Goal: Find contact information: Find contact information

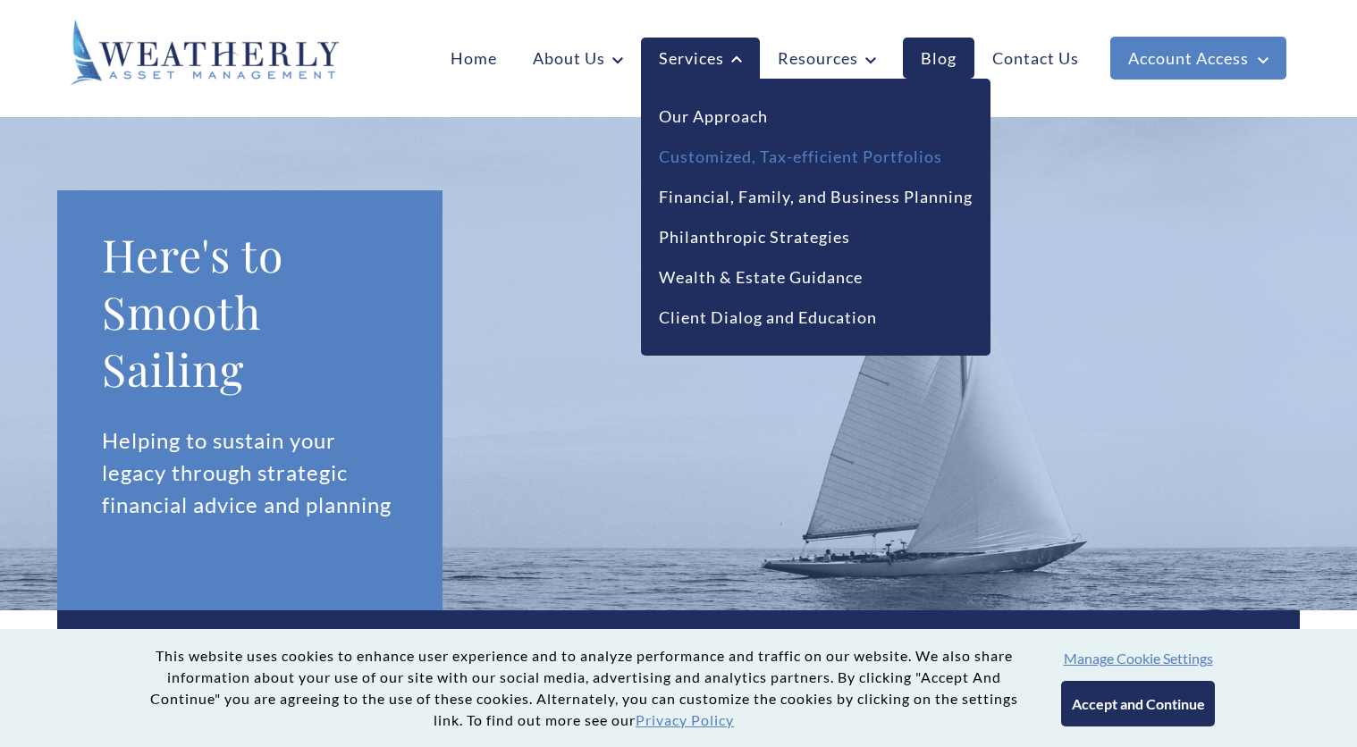
click at [736, 160] on link "Customized, Tax-efficient Portfolios" at bounding box center [800, 157] width 283 height 24
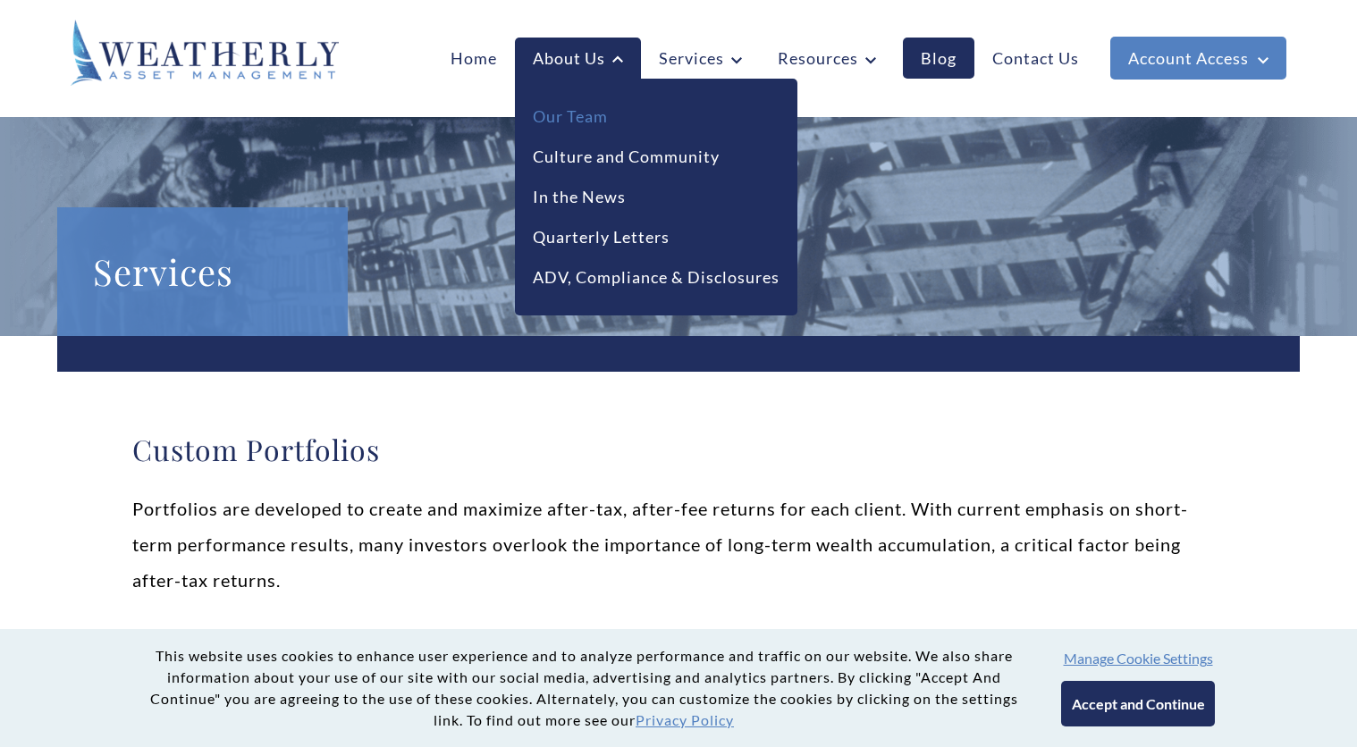
click at [575, 119] on link "Our Team" at bounding box center [570, 117] width 75 height 24
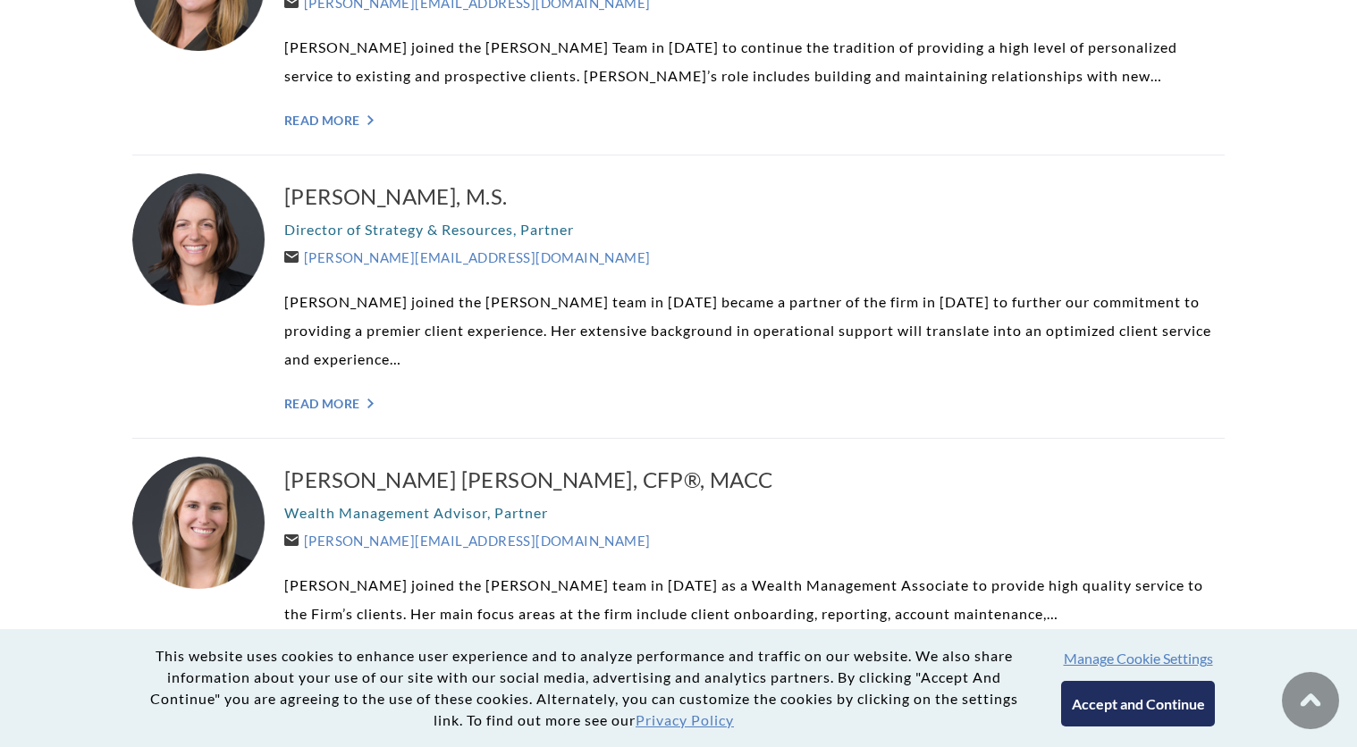
scroll to position [1210, 0]
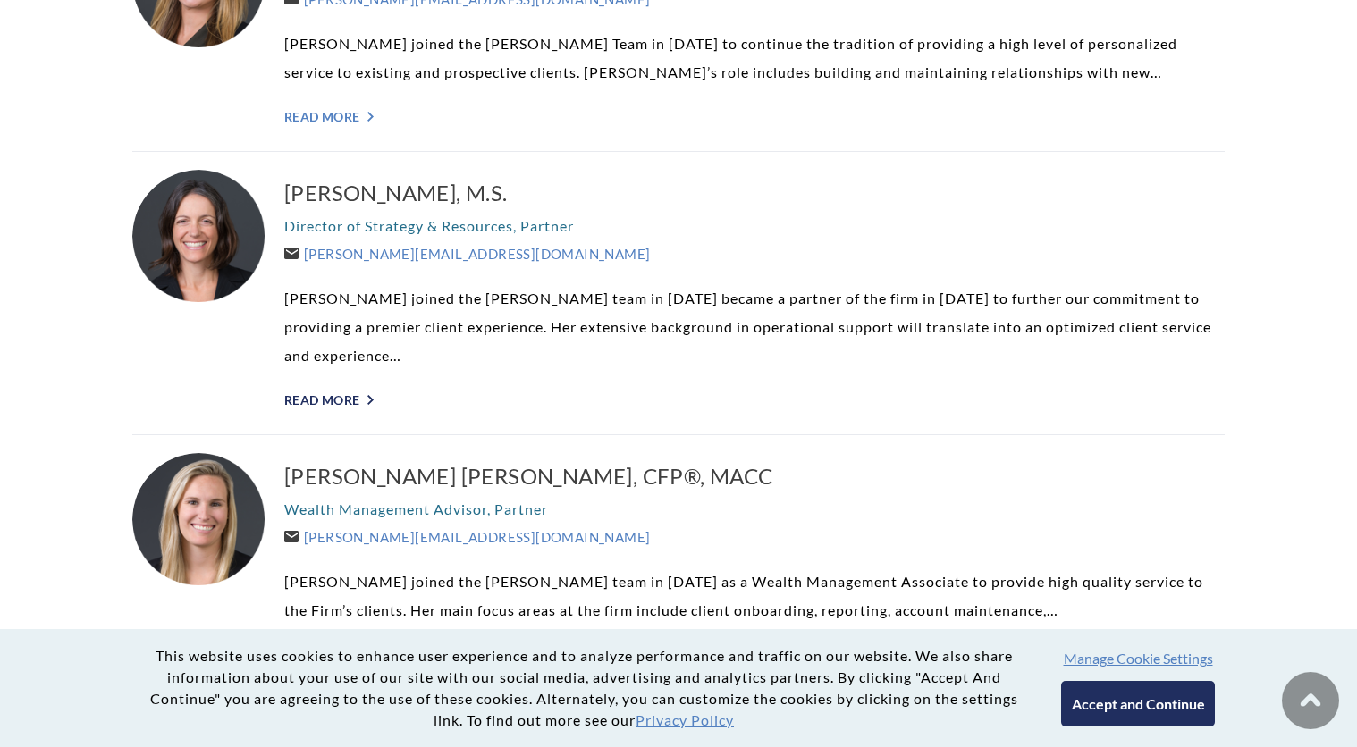
click at [318, 398] on link "Read More ">" at bounding box center [754, 399] width 940 height 15
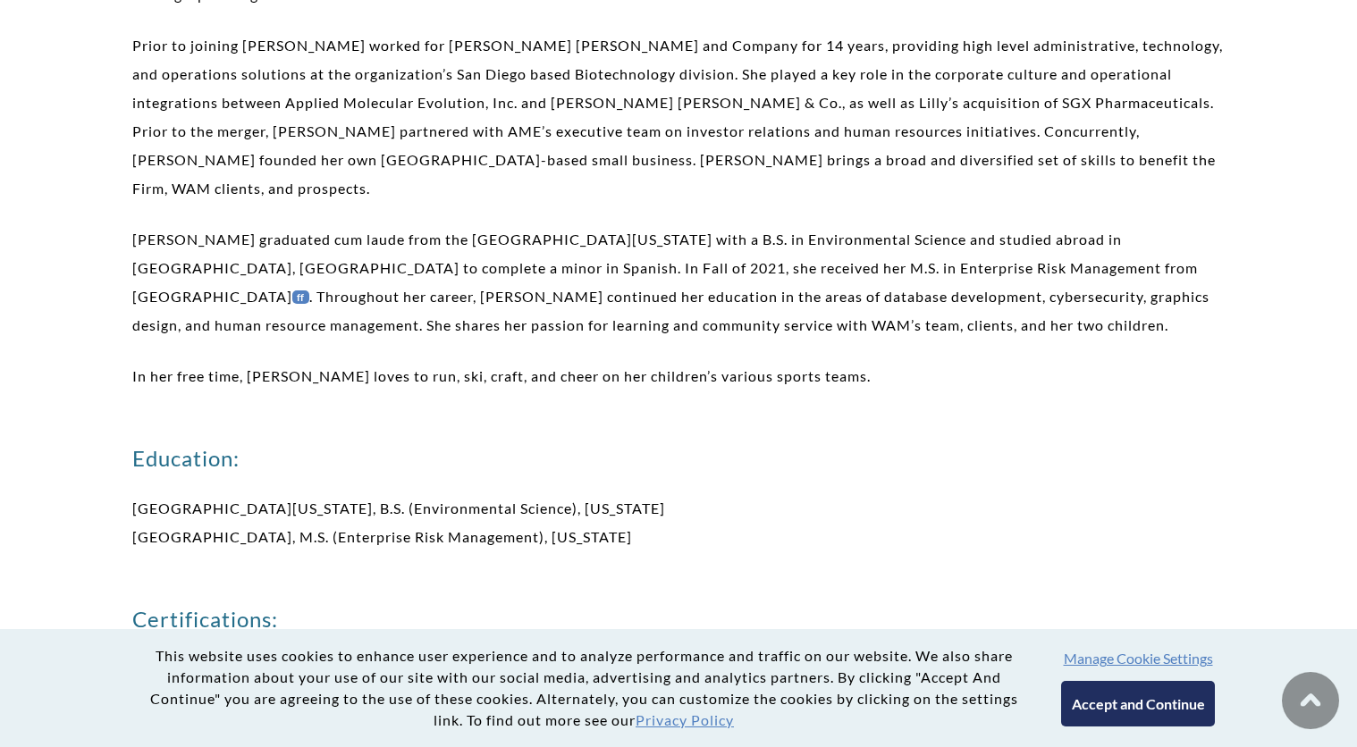
scroll to position [726, 0]
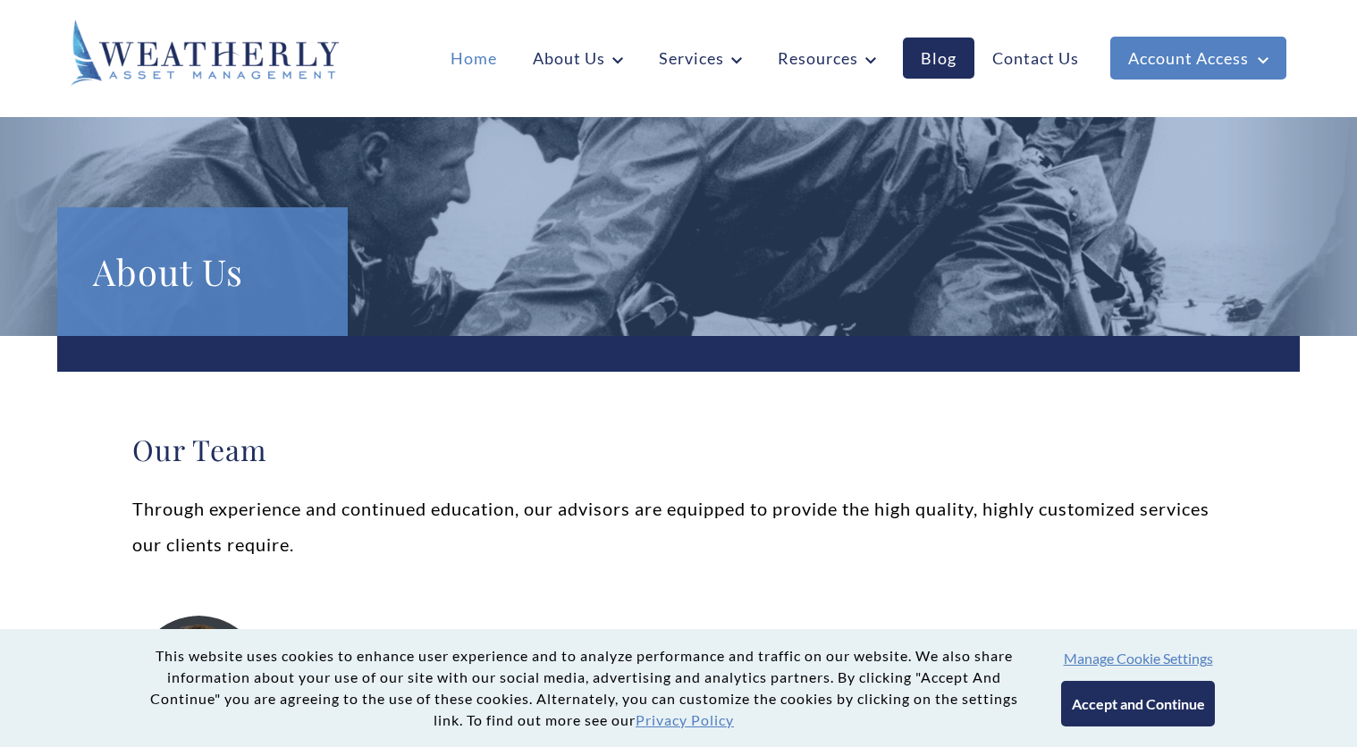
click at [462, 58] on link "Home" at bounding box center [474, 58] width 82 height 41
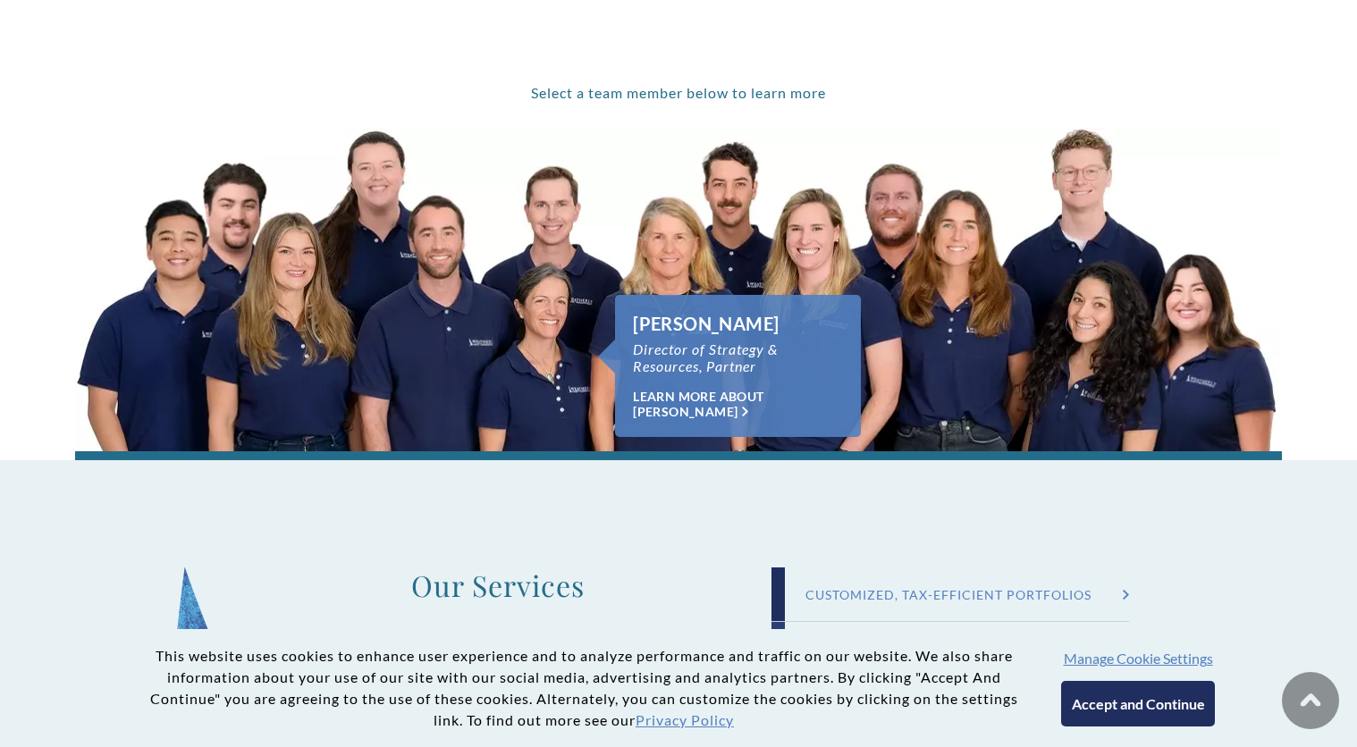
scroll to position [1284, 0]
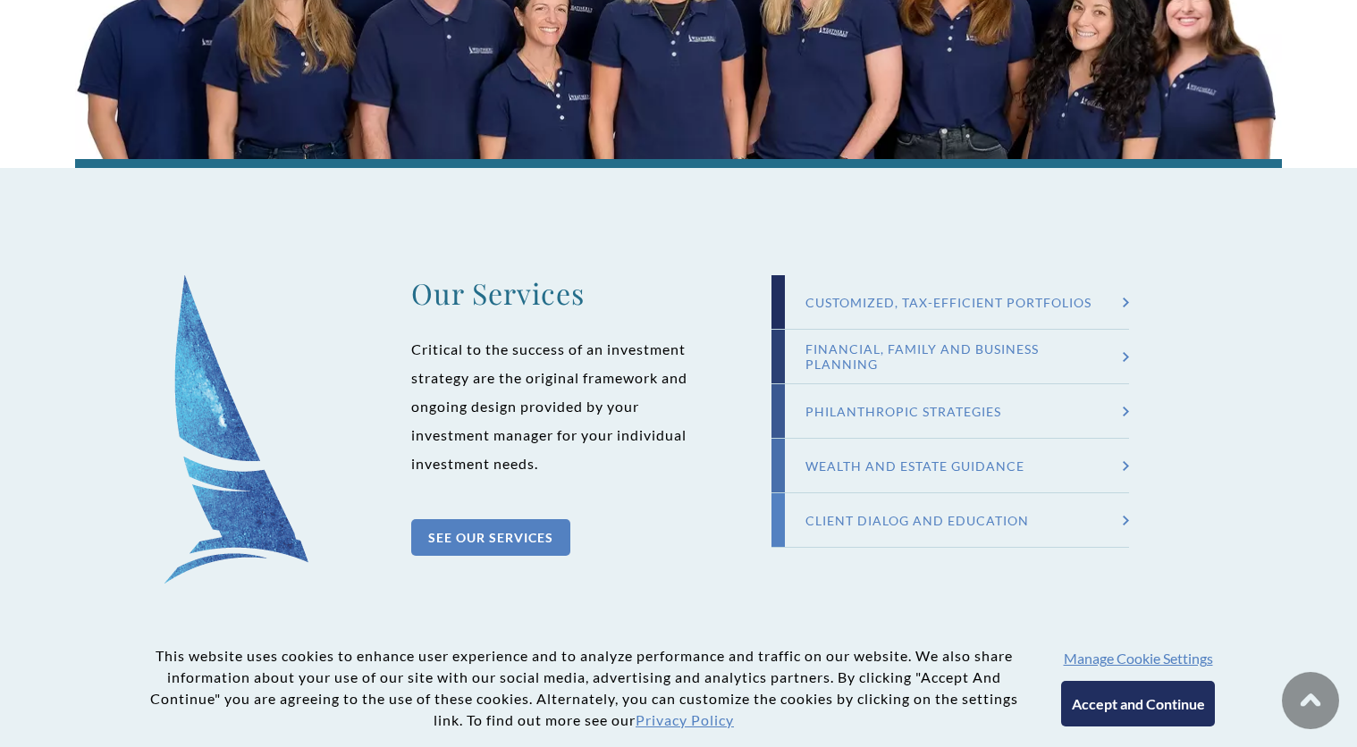
scroll to position [1591, 0]
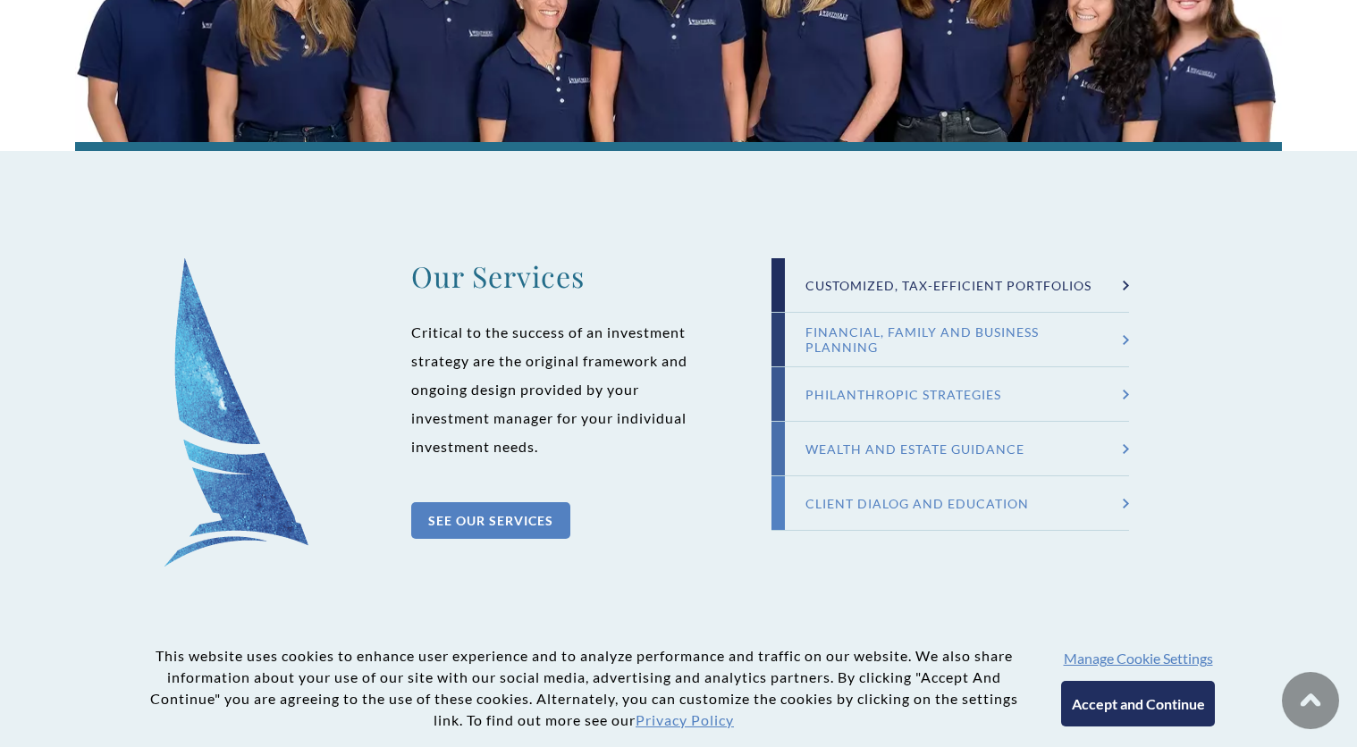
click at [882, 275] on div "Customized, Tax-efficient Portfolios ">" at bounding box center [950, 285] width 358 height 55
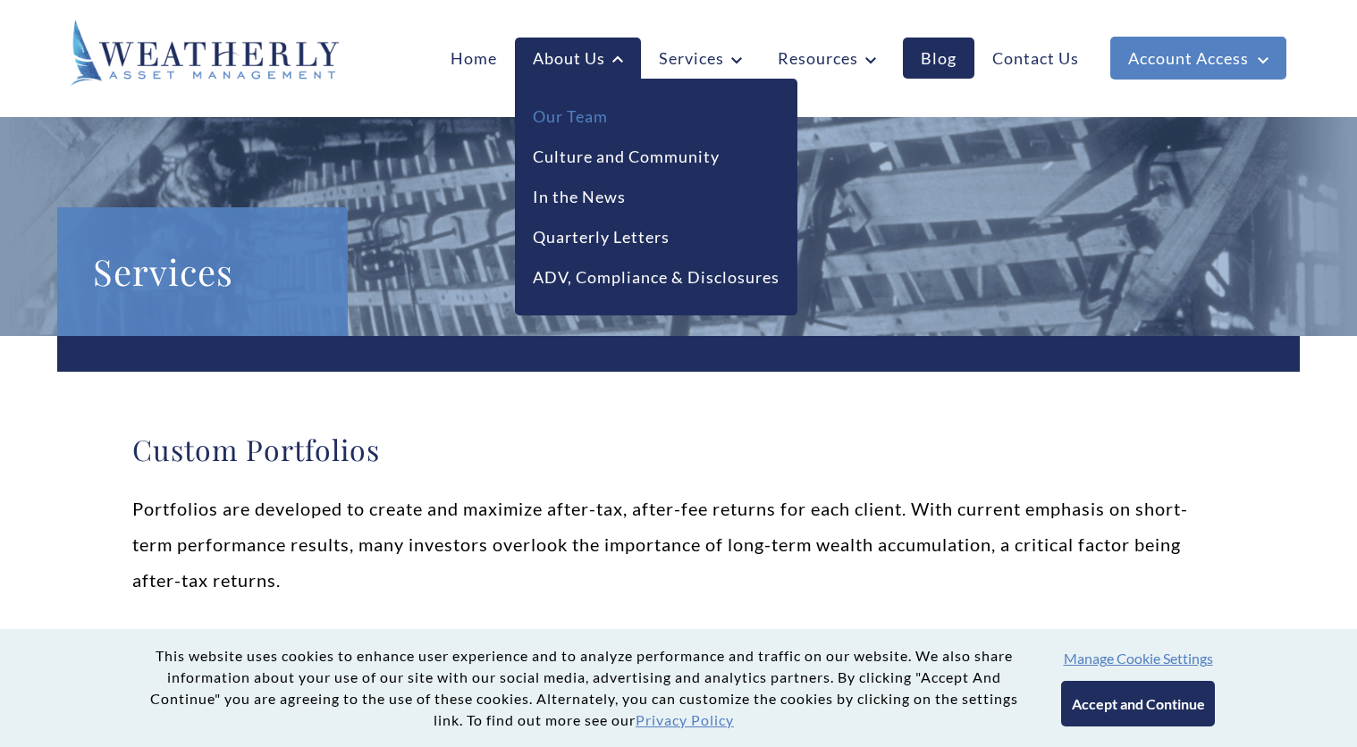
click at [560, 107] on link "Our Team" at bounding box center [570, 117] width 75 height 24
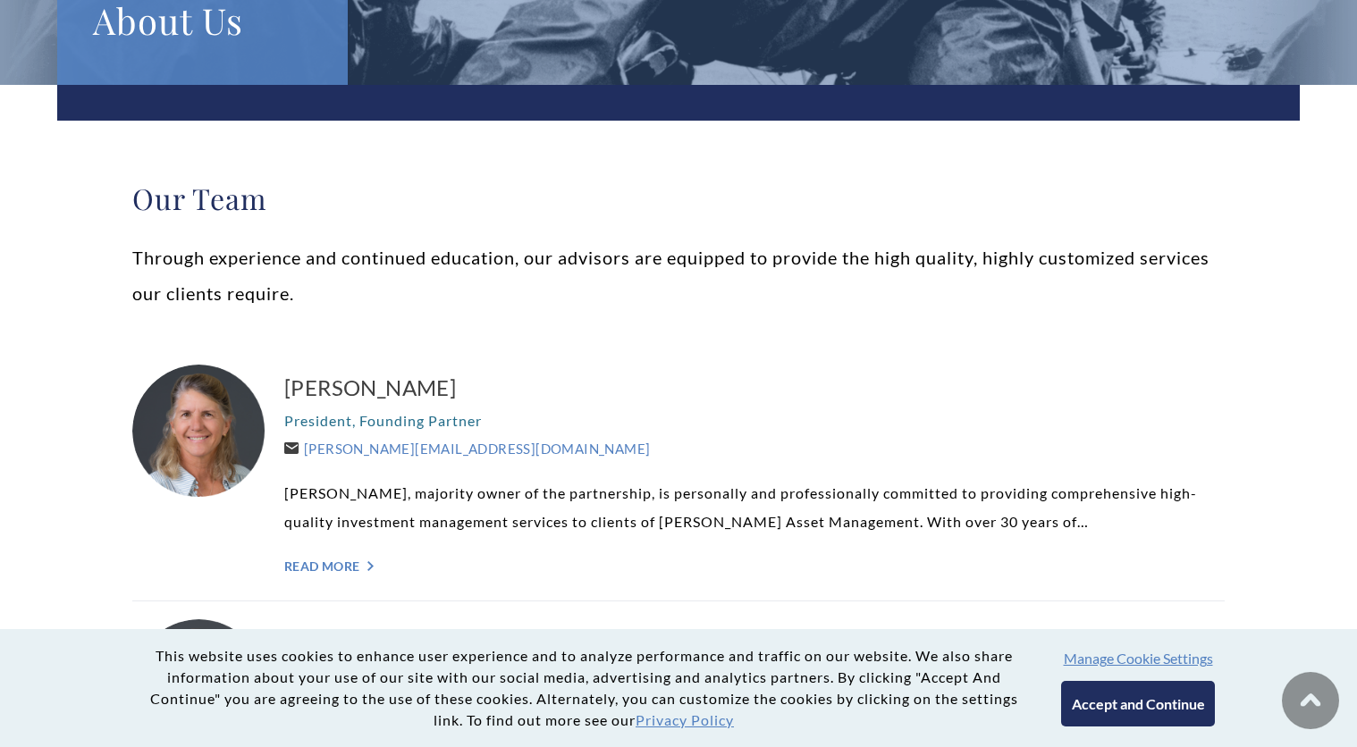
scroll to position [254, 0]
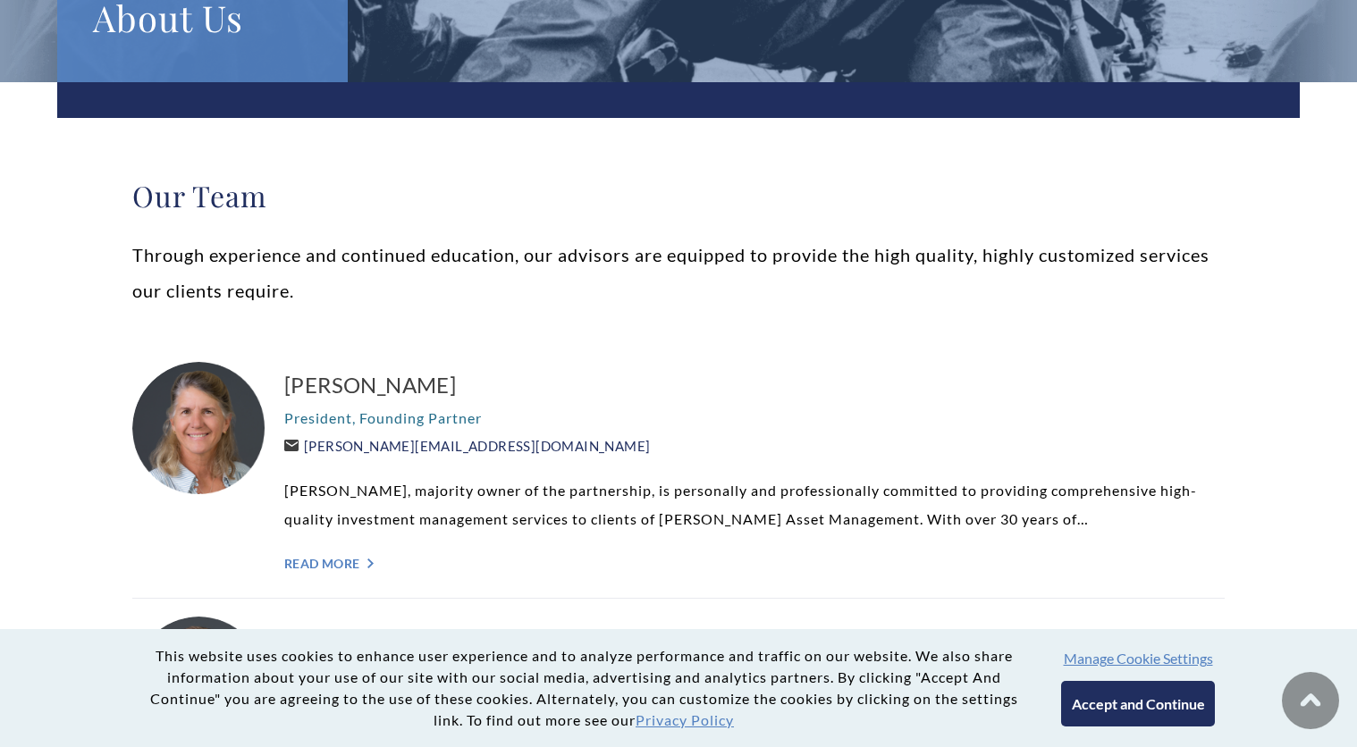
drag, startPoint x: 539, startPoint y: 448, endPoint x: 310, endPoint y: 447, distance: 228.8
click at [310, 447] on div "[PERSON_NAME] President, Founding Partner [PERSON_NAME][EMAIL_ADDRESS][DOMAIN_N…" at bounding box center [754, 471] width 940 height 218
copy link "[PERSON_NAME][EMAIL_ADDRESS][DOMAIN_NAME]"
drag, startPoint x: 277, startPoint y: 379, endPoint x: 450, endPoint y: 379, distance: 173.4
click at [450, 379] on div "[PERSON_NAME] President, Founding Partner [PERSON_NAME][EMAIL_ADDRESS][DOMAIN_N…" at bounding box center [678, 471] width 1092 height 255
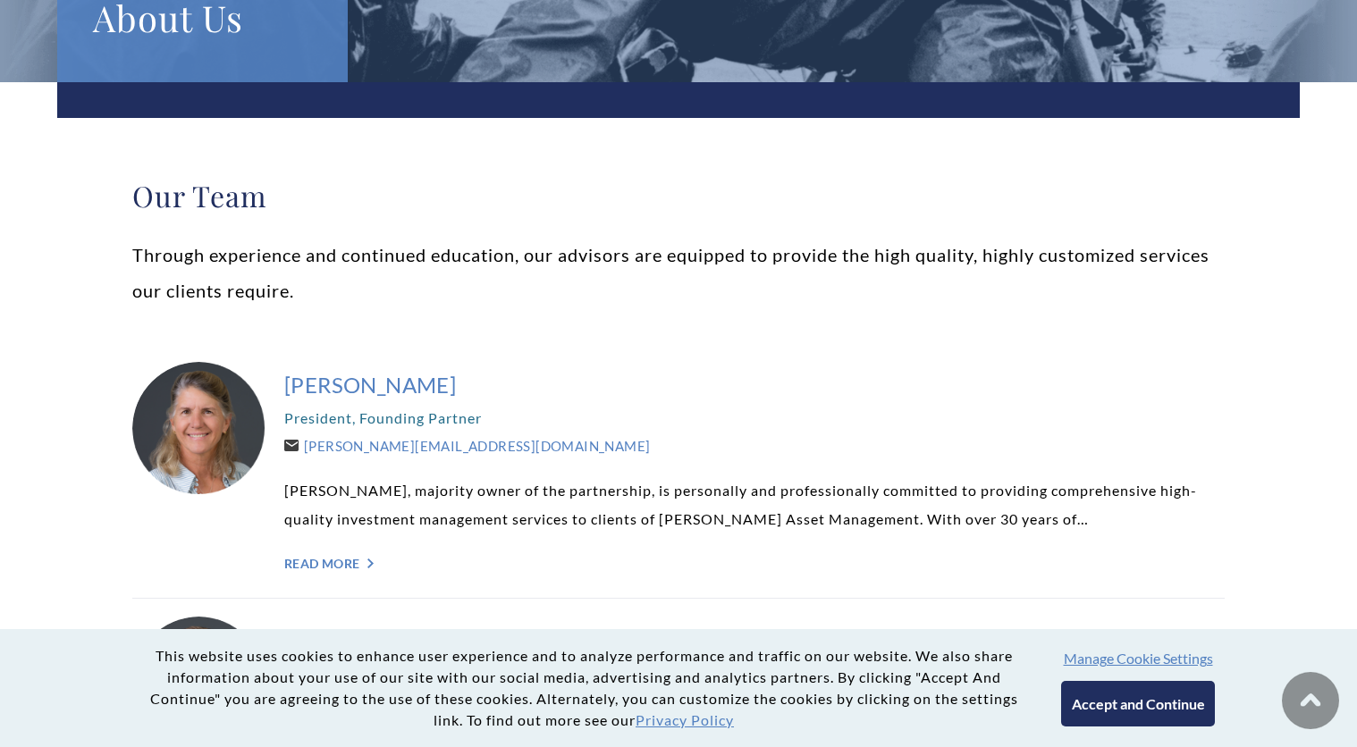
copy h3 "[PERSON_NAME]"
drag, startPoint x: 271, startPoint y: 412, endPoint x: 518, endPoint y: 410, distance: 246.7
click at [518, 410] on div "[PERSON_NAME] President, Founding Partner [PERSON_NAME][EMAIL_ADDRESS][DOMAIN_N…" at bounding box center [678, 471] width 1092 height 255
click at [518, 410] on p "President, Founding Partner" at bounding box center [754, 418] width 940 height 29
drag, startPoint x: 499, startPoint y: 417, endPoint x: 287, endPoint y: 412, distance: 211.9
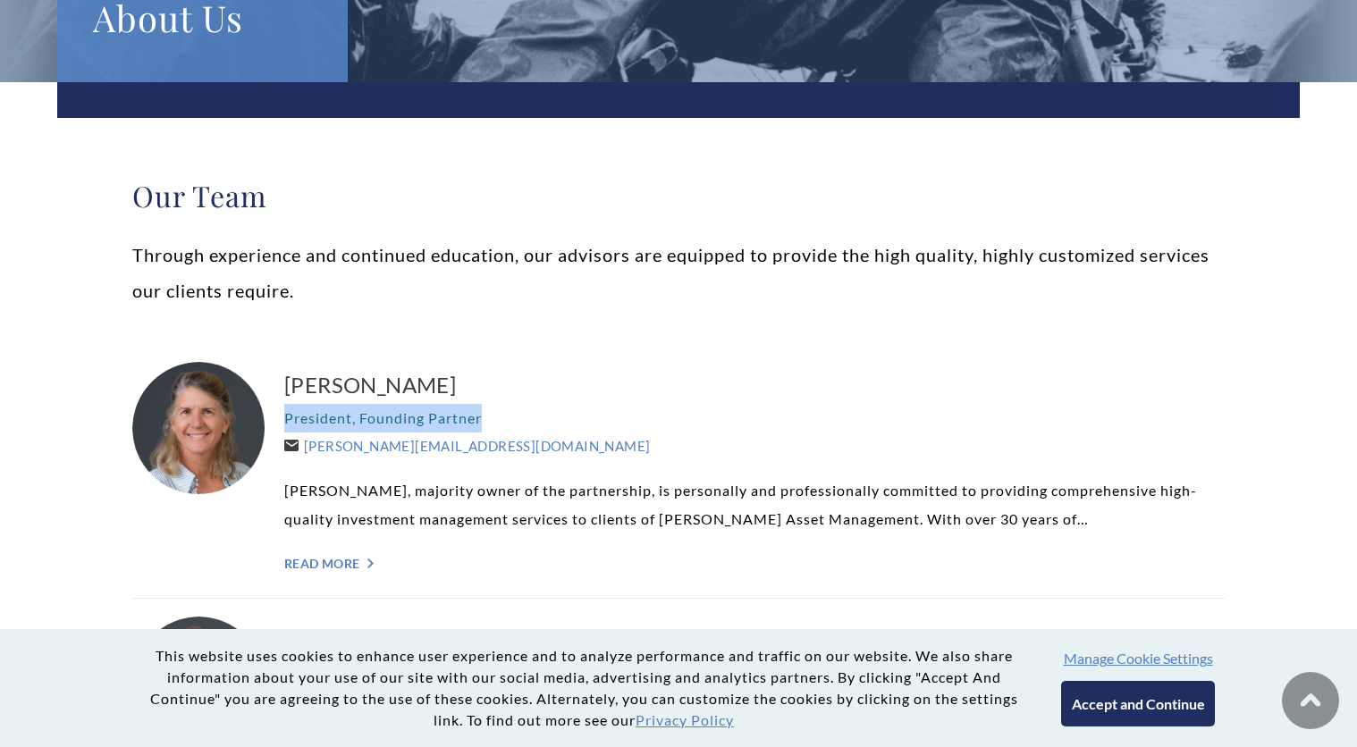
click at [285, 412] on p "President, Founding Partner" at bounding box center [754, 418] width 940 height 29
copy p "President, Founding Partner"
